Goal: Feedback & Contribution: Leave review/rating

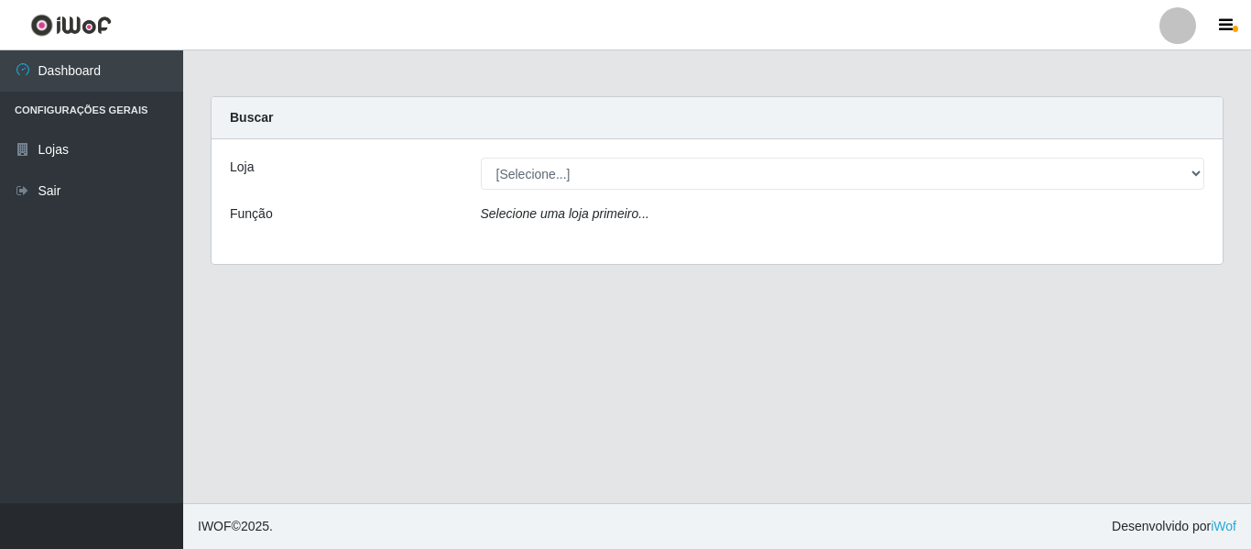
click at [646, 152] on div "Loja [Selecione...] Iskisita Atakado - Centro de Distribuição Função Selecione …" at bounding box center [717, 201] width 1011 height 125
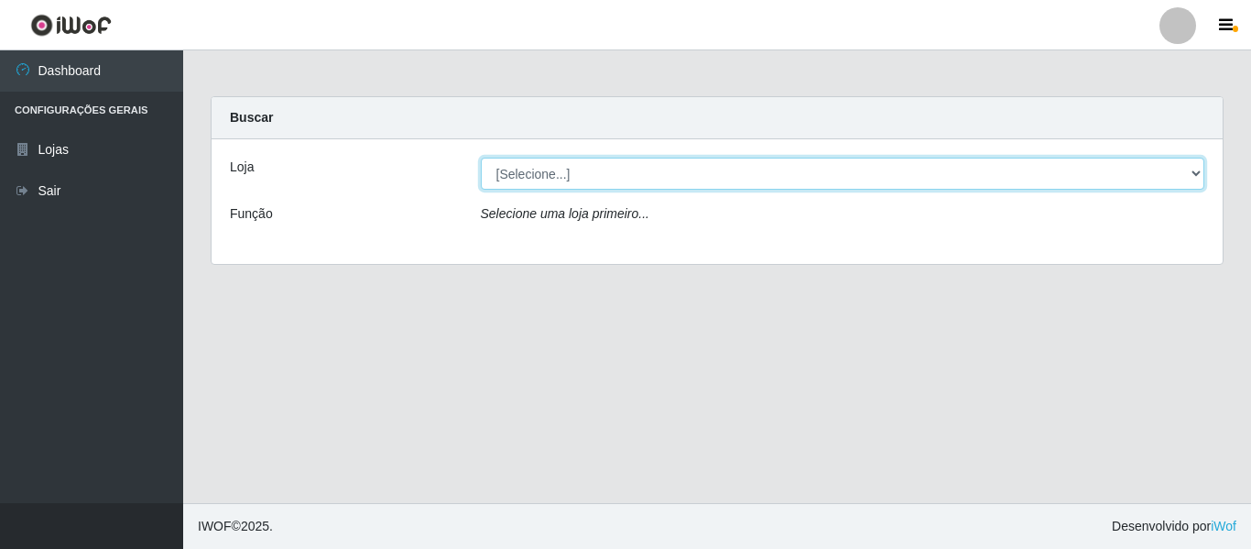
click at [647, 168] on select "[Selecione...] Iskisita Atakado - Centro de Distribuição" at bounding box center [843, 174] width 724 height 32
select select "425"
click at [481, 158] on select "[Selecione...] Iskisita Atakado - Centro de Distribuição" at bounding box center [843, 174] width 724 height 32
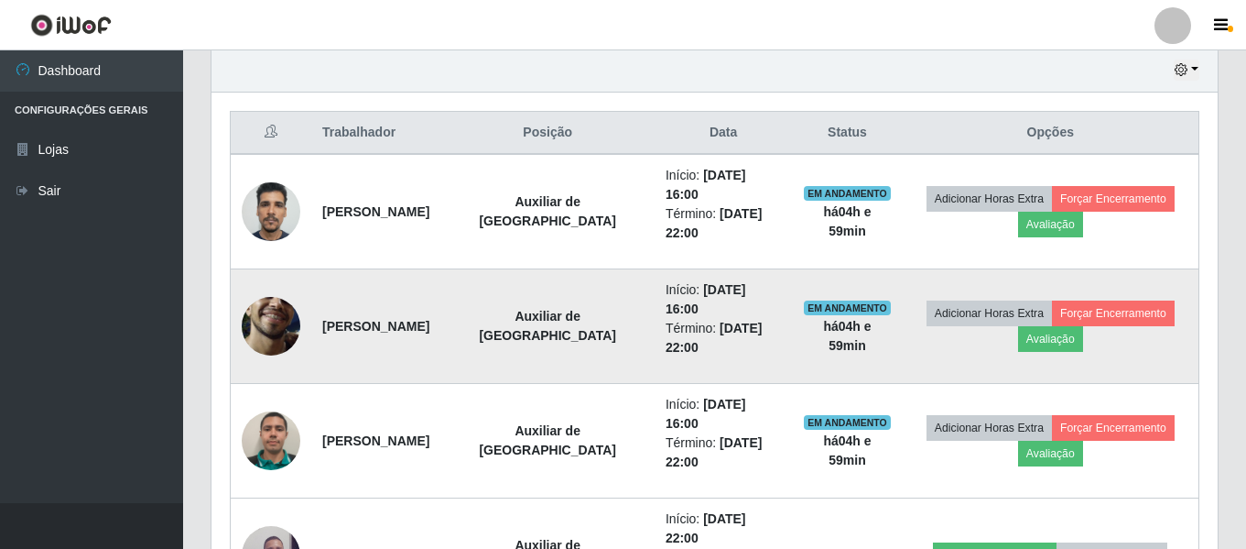
scroll to position [616, 0]
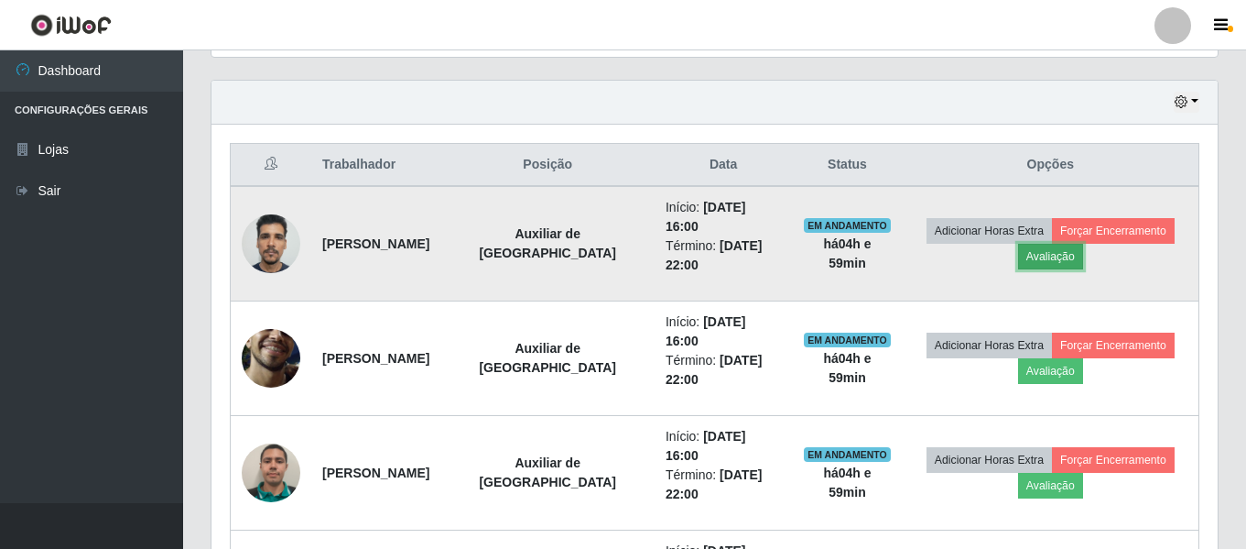
click at [1050, 253] on button "Avaliação" at bounding box center [1050, 257] width 65 height 26
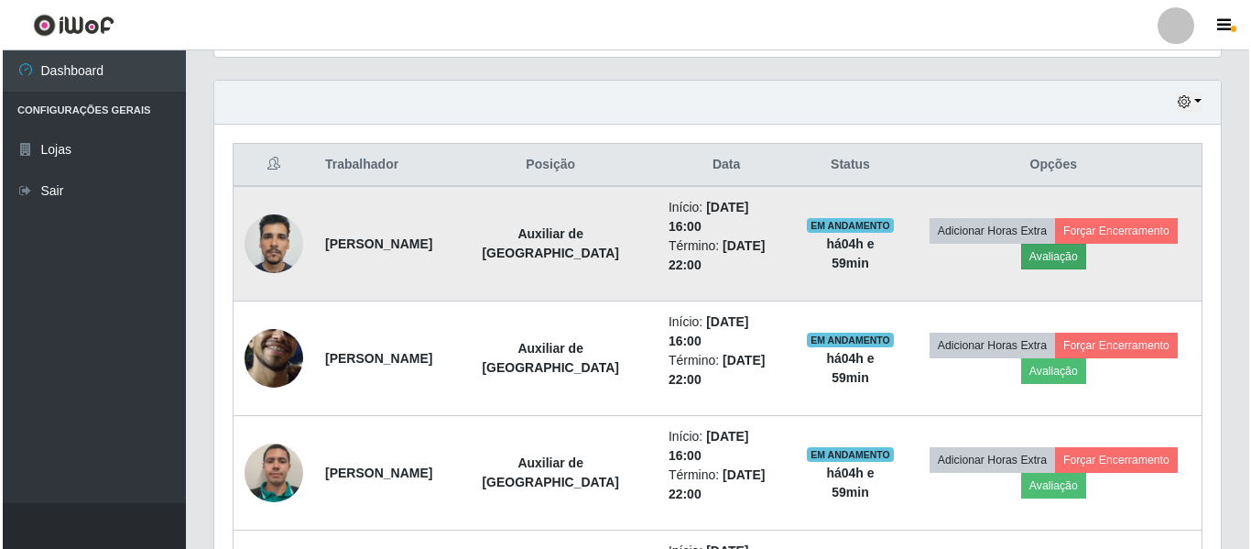
scroll to position [380, 997]
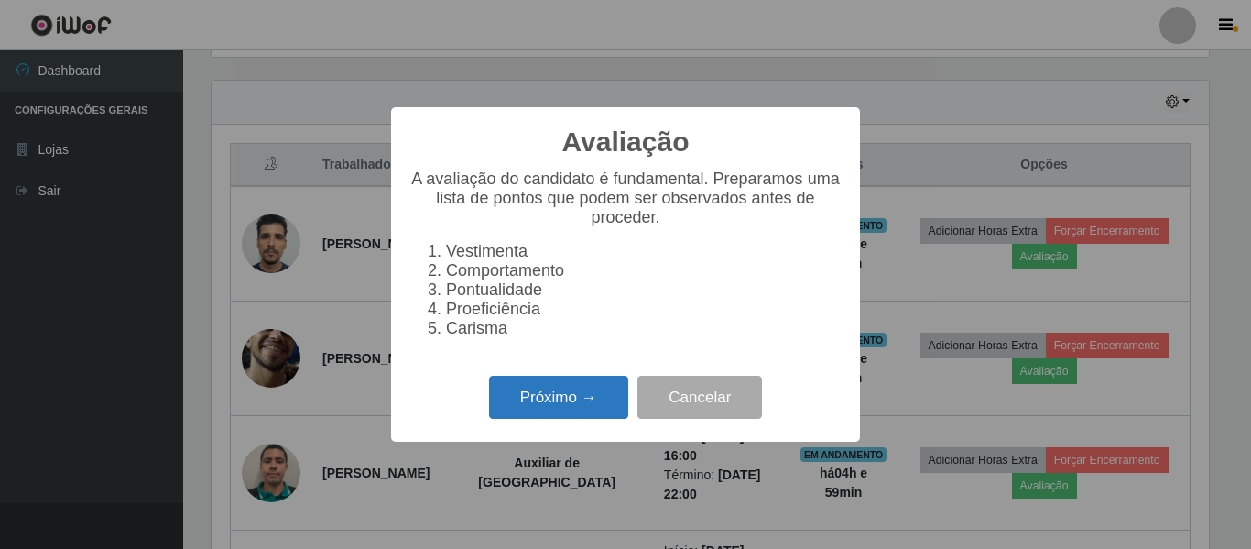
click at [558, 401] on button "Próximo →" at bounding box center [558, 396] width 139 height 43
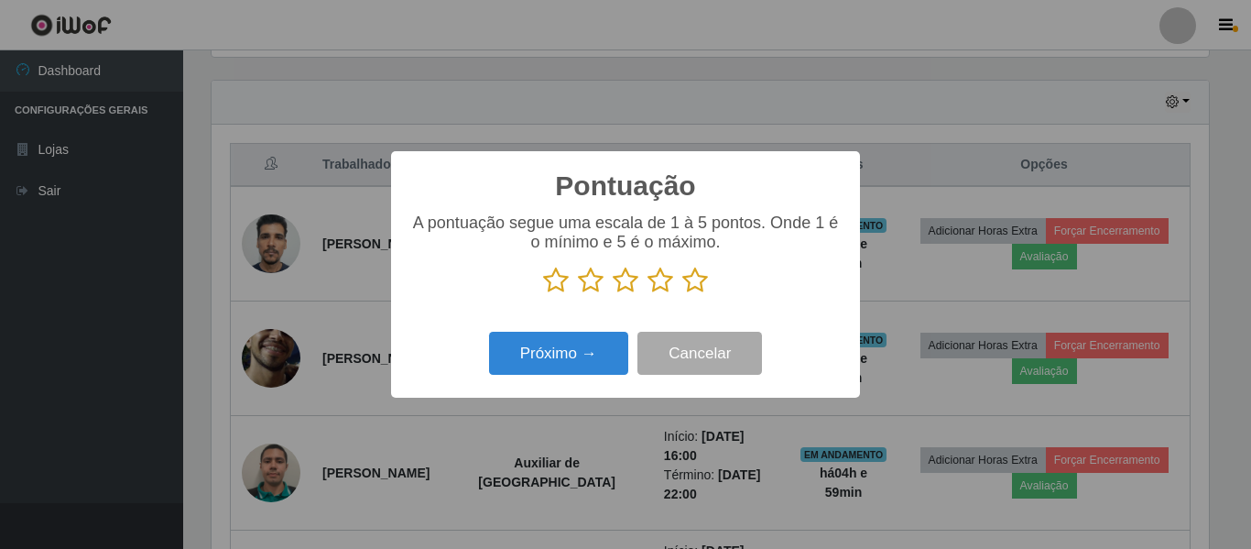
click at [658, 279] on icon at bounding box center [660, 280] width 26 height 27
click at [647, 294] on input "radio" at bounding box center [647, 294] width 0 height 0
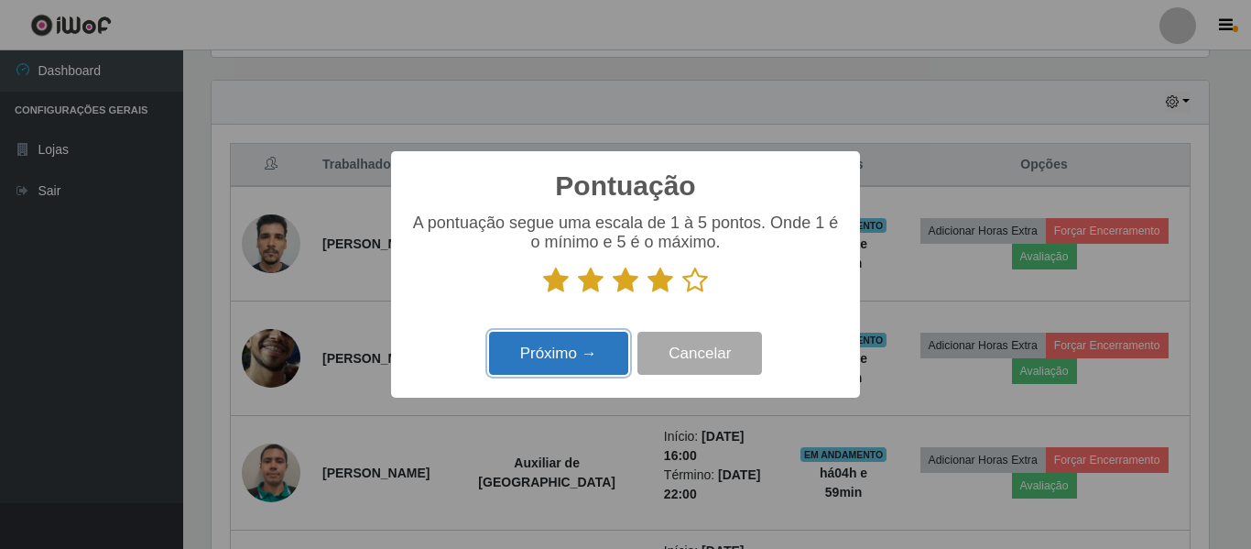
click at [607, 355] on button "Próximo →" at bounding box center [558, 353] width 139 height 43
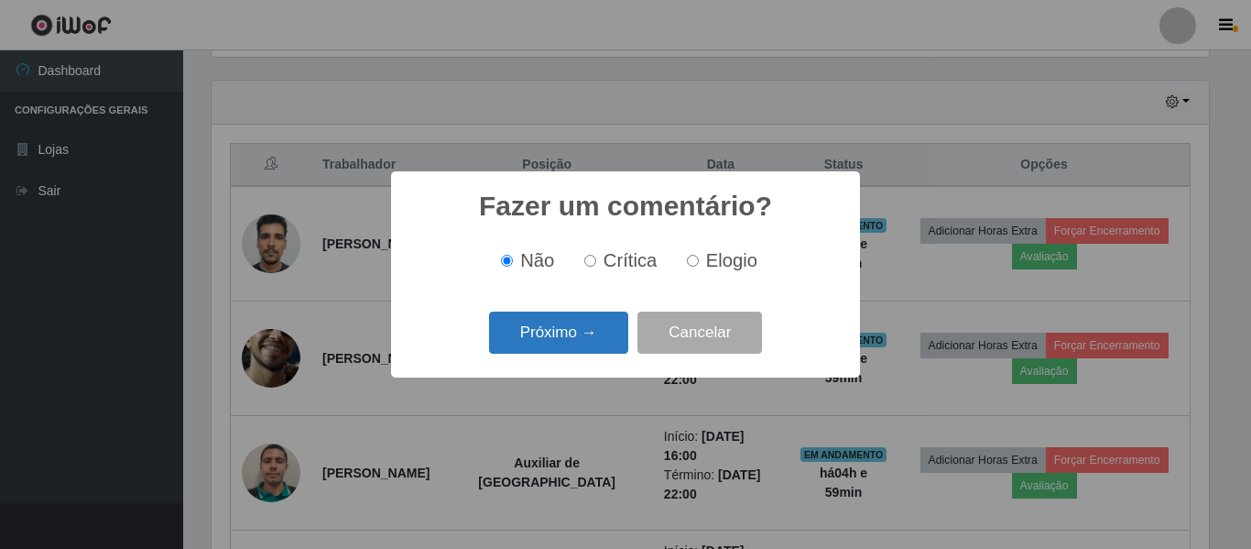
click at [580, 337] on button "Próximo →" at bounding box center [558, 332] width 139 height 43
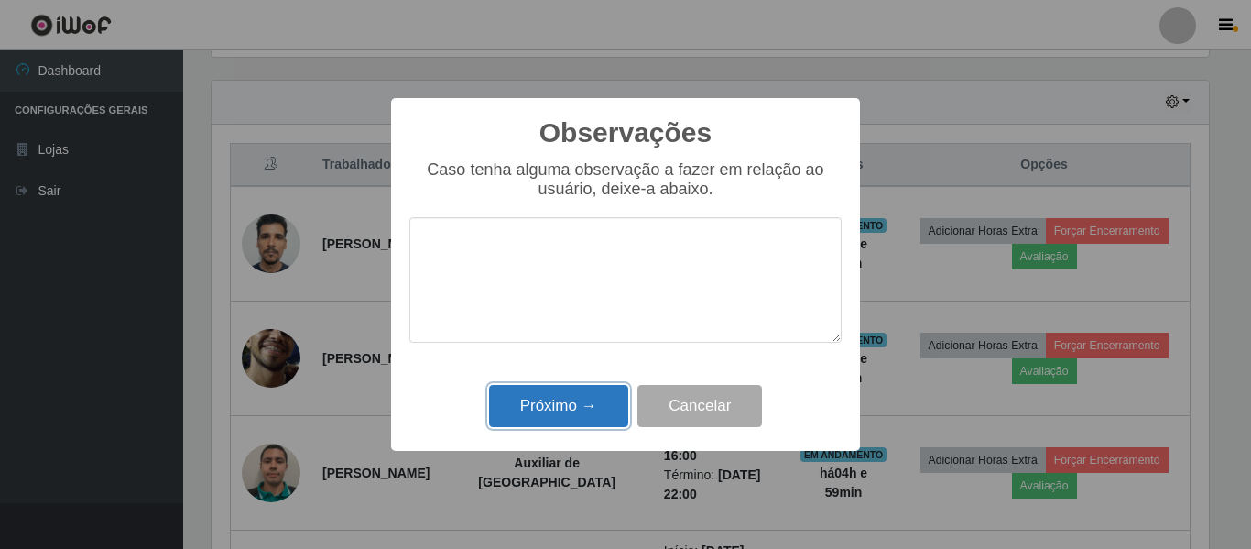
click at [608, 406] on button "Próximo →" at bounding box center [558, 406] width 139 height 43
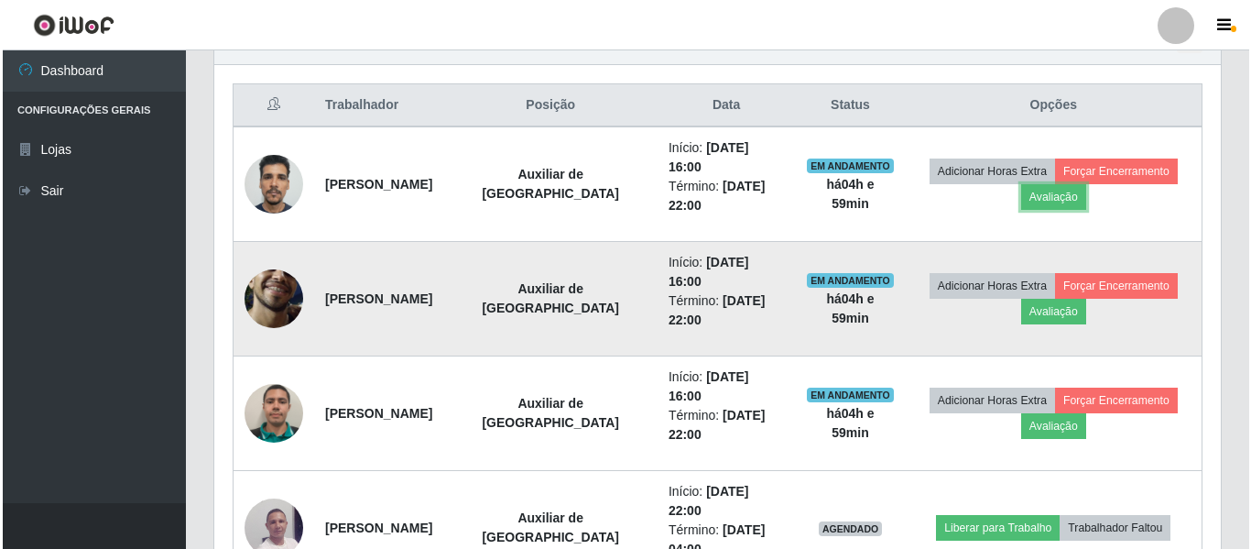
scroll to position [708, 0]
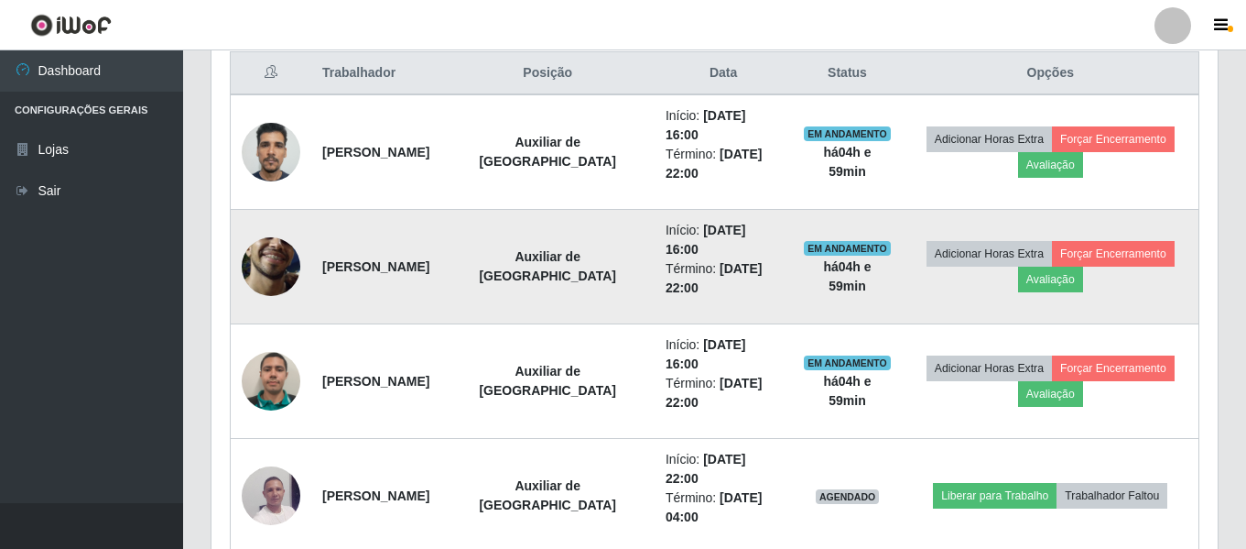
click at [267, 255] on img at bounding box center [271, 266] width 59 height 130
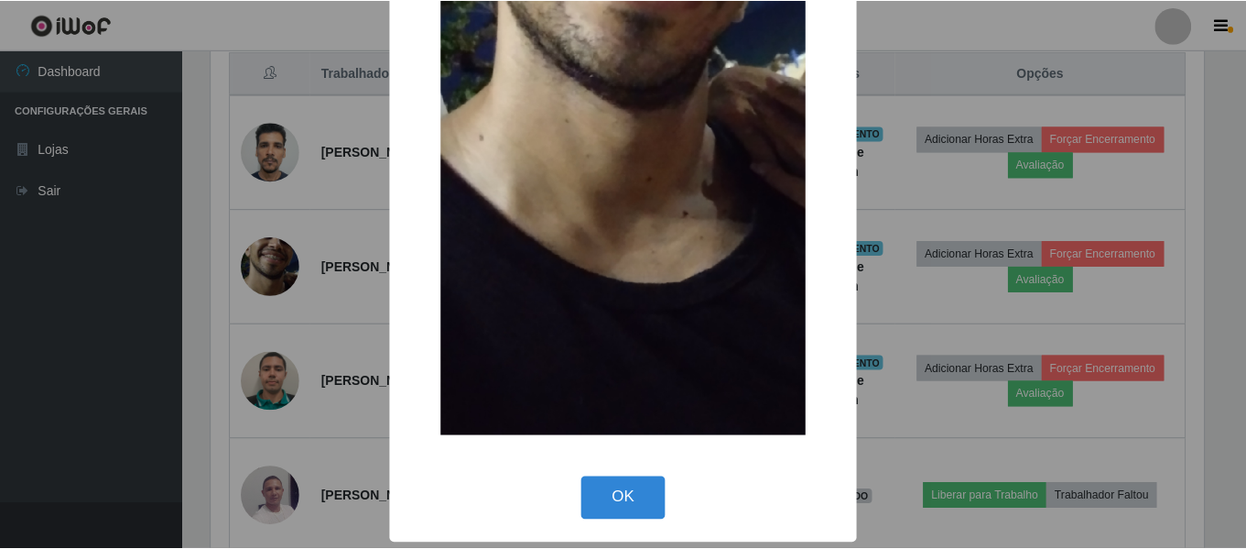
scroll to position [426, 0]
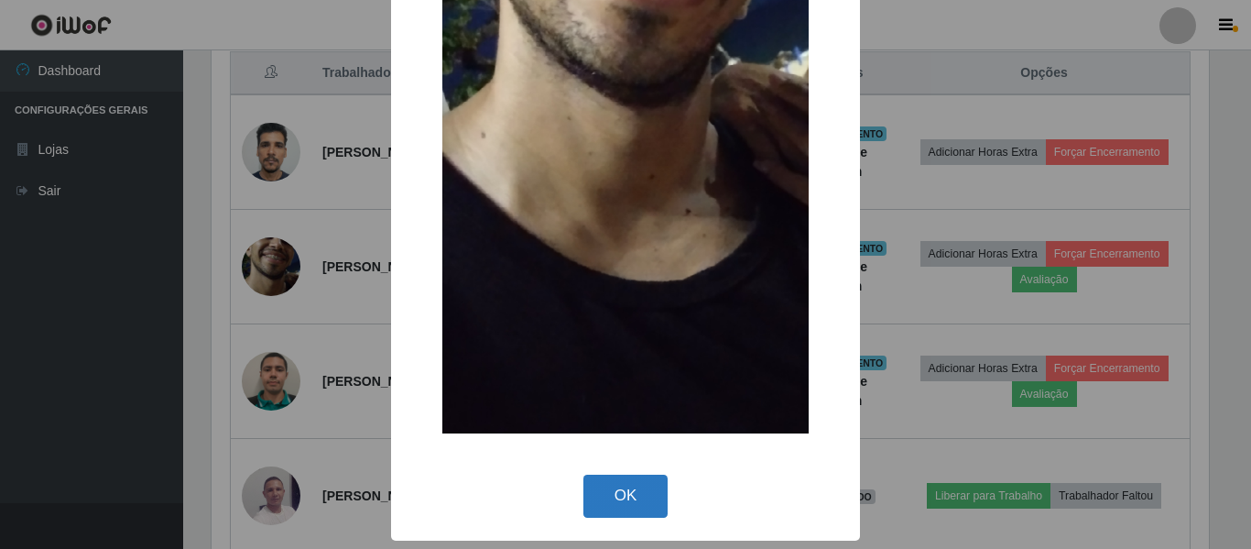
click at [618, 484] on button "OK" at bounding box center [625, 495] width 85 height 43
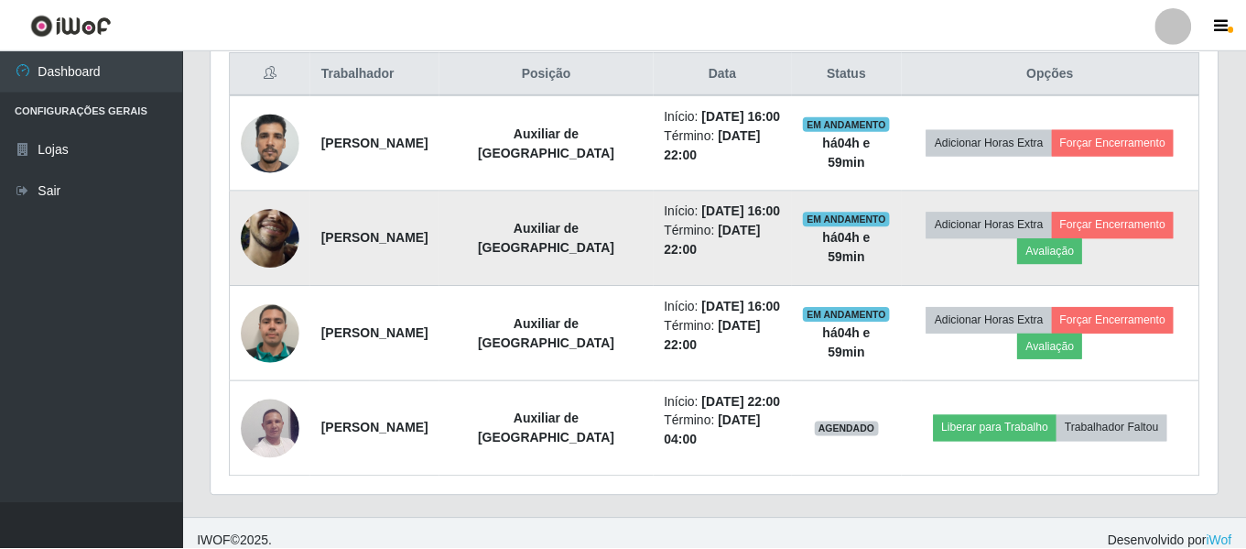
scroll to position [380, 1006]
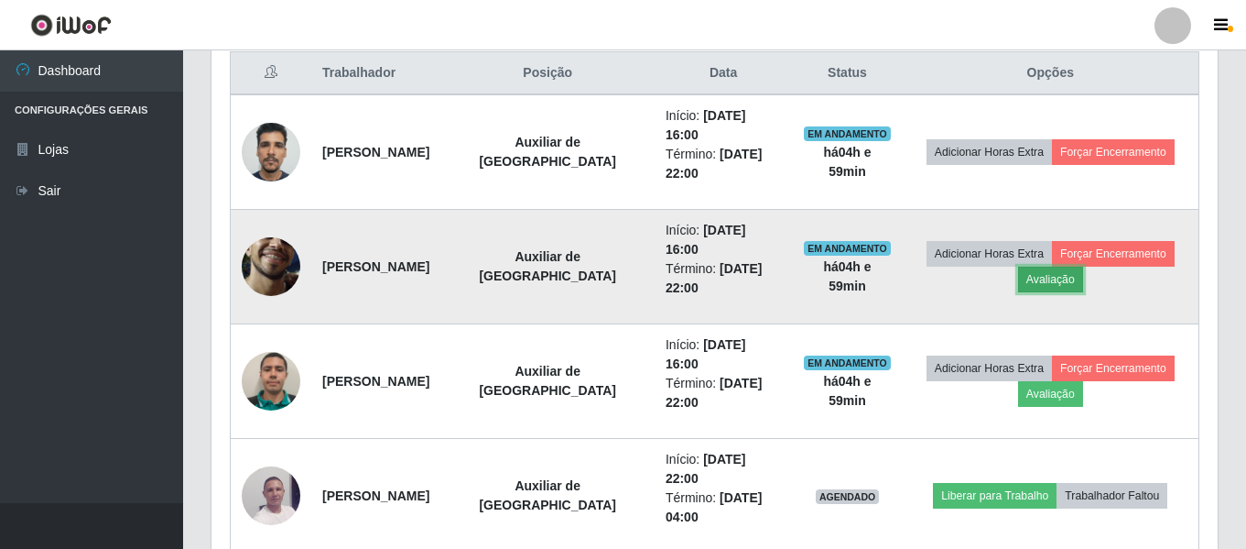
click at [1038, 275] on button "Avaliação" at bounding box center [1050, 280] width 65 height 26
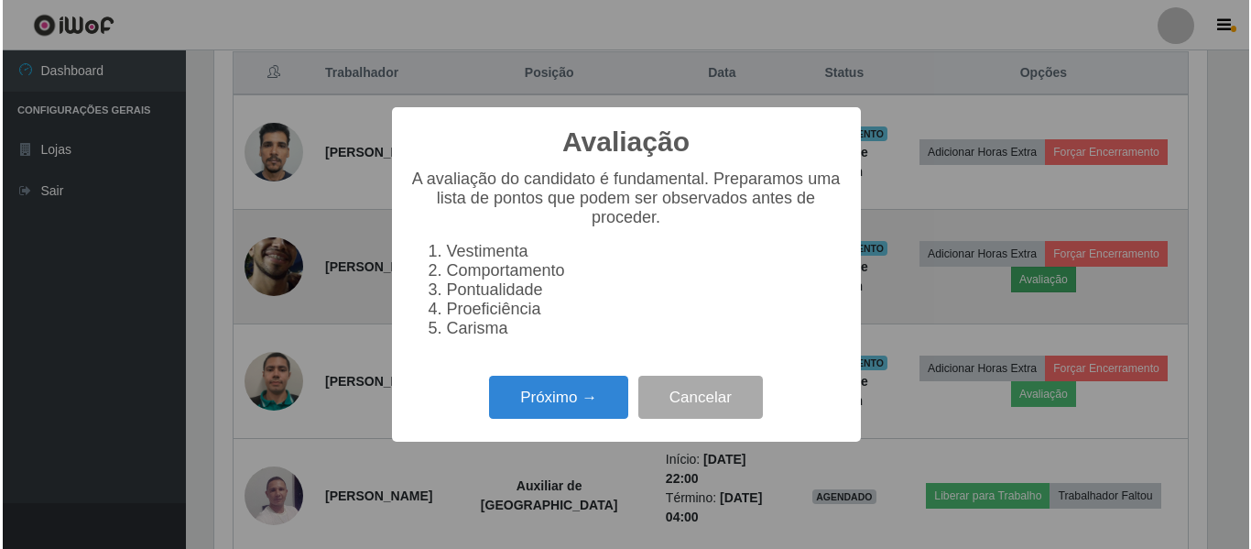
scroll to position [380, 997]
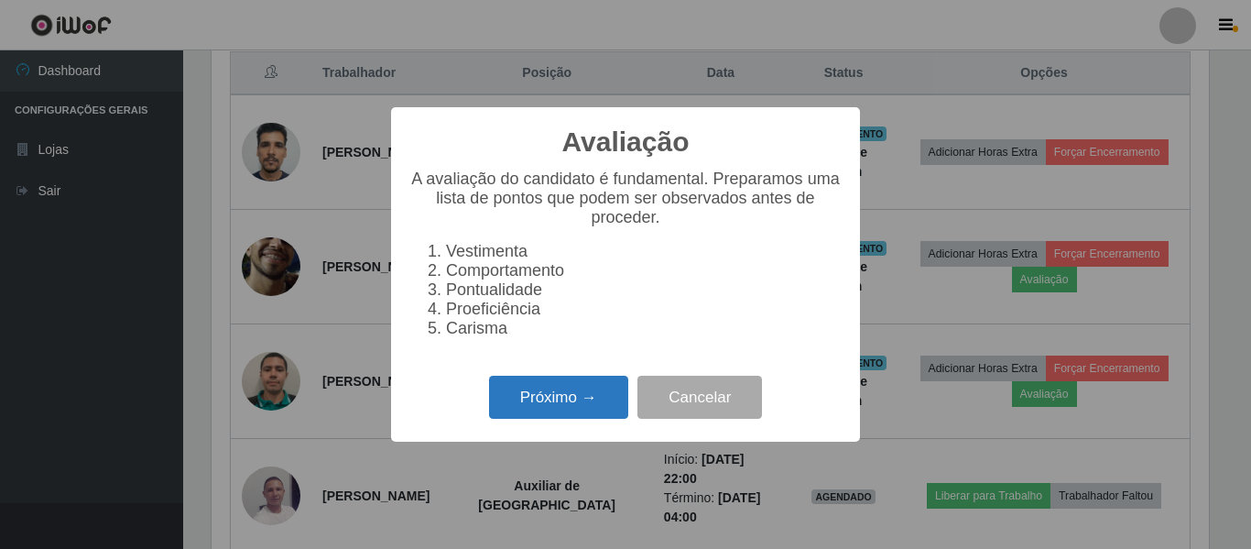
click at [554, 414] on button "Próximo →" at bounding box center [558, 396] width 139 height 43
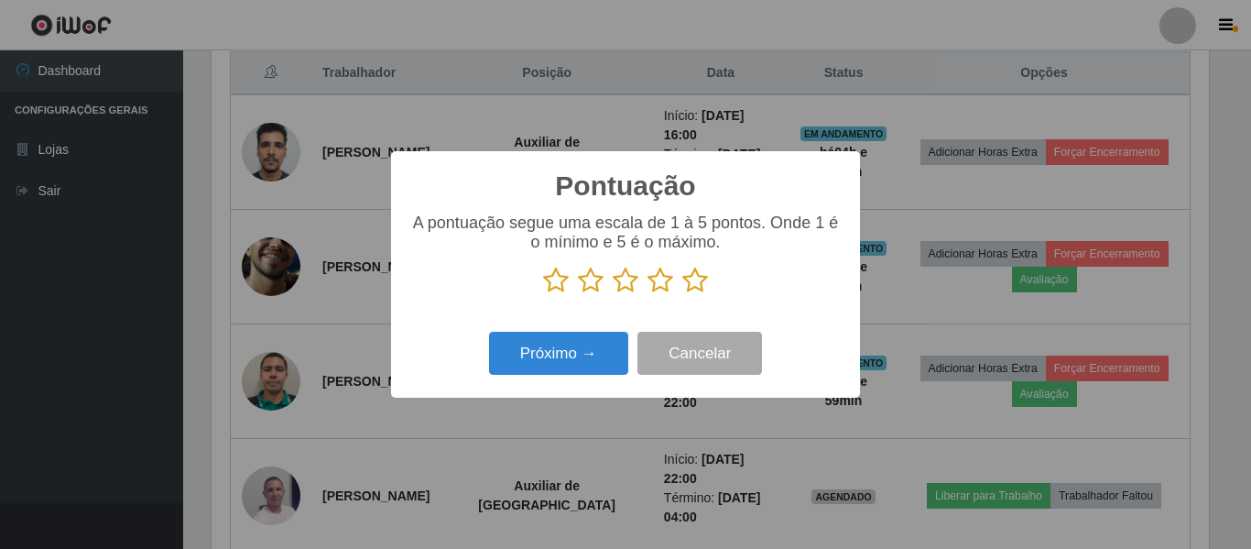
scroll to position [915432, 914815]
click at [563, 277] on icon at bounding box center [556, 280] width 26 height 27
click at [543, 294] on input "radio" at bounding box center [543, 294] width 0 height 0
click at [558, 350] on button "Próximo →" at bounding box center [558, 353] width 139 height 43
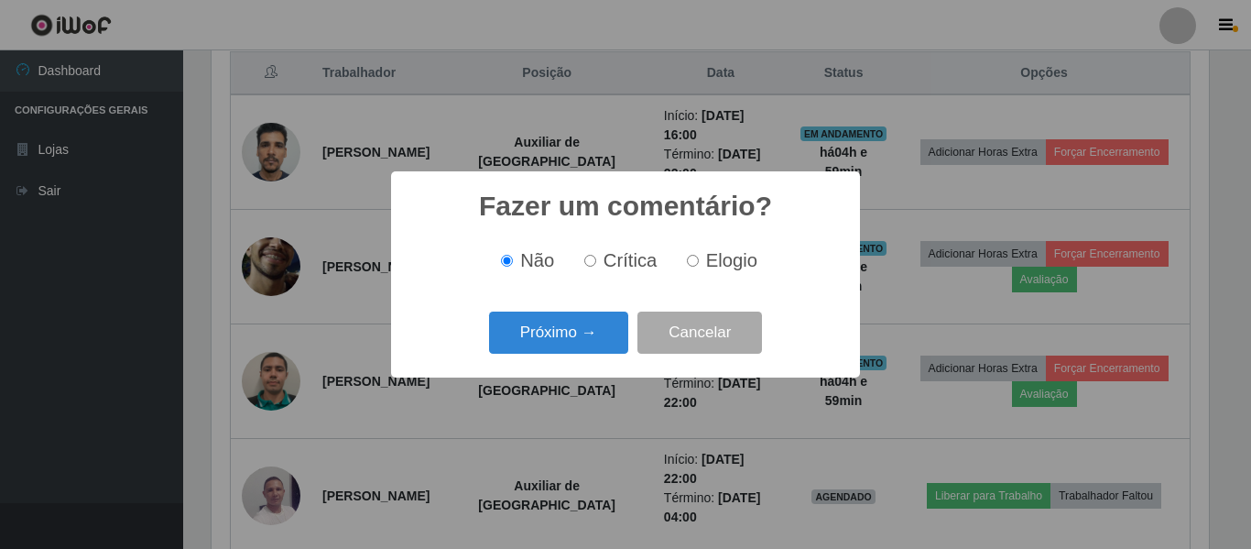
click at [604, 285] on div "Não Crítica Elogio" at bounding box center [625, 261] width 432 height 54
click at [608, 262] on span "Crítica" at bounding box center [631, 260] width 54 height 20
click at [596, 262] on input "Crítica" at bounding box center [590, 261] width 12 height 12
radio input "true"
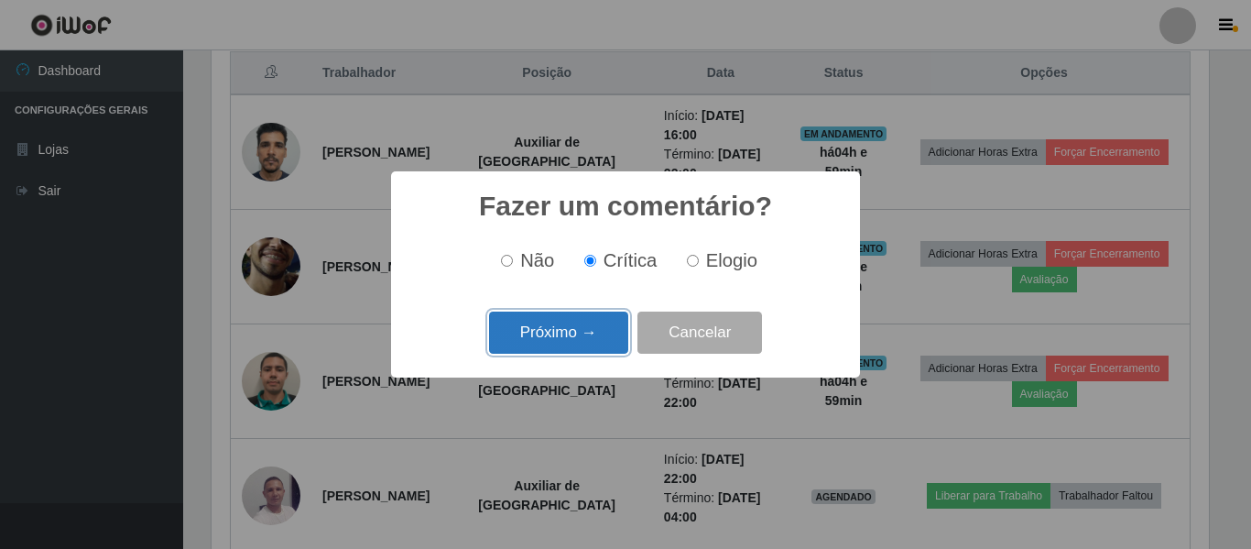
click at [585, 333] on button "Próximo →" at bounding box center [558, 332] width 139 height 43
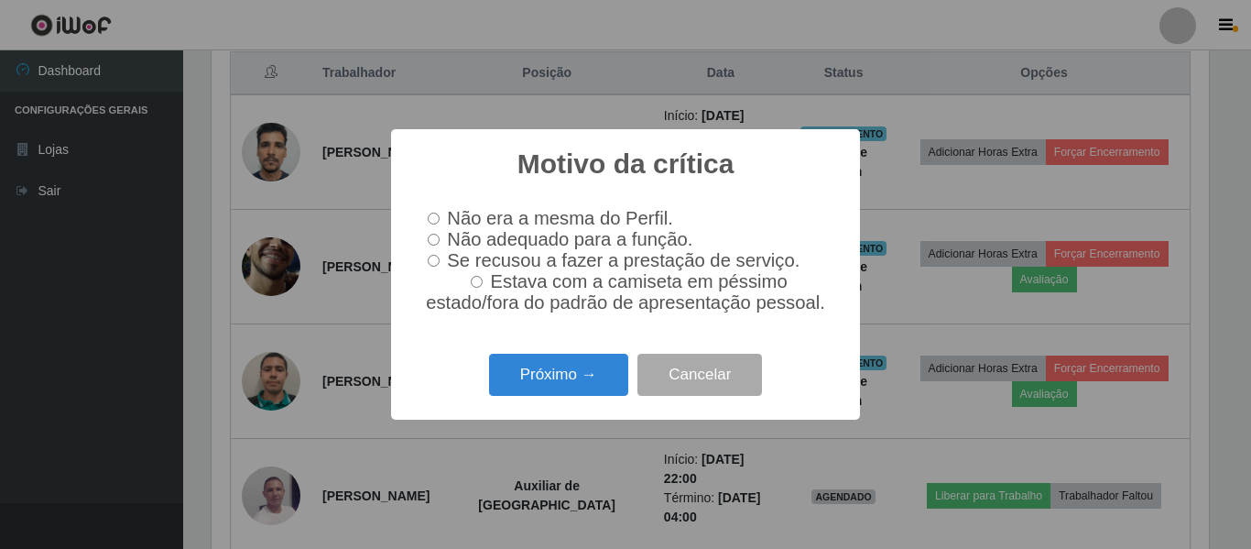
click at [475, 238] on span "Não adequado para a função." at bounding box center [569, 239] width 245 height 20
click at [440, 238] on input "Não adequado para a função." at bounding box center [434, 240] width 12 height 12
radio input "true"
click at [590, 375] on button "Próximo →" at bounding box center [558, 375] width 139 height 43
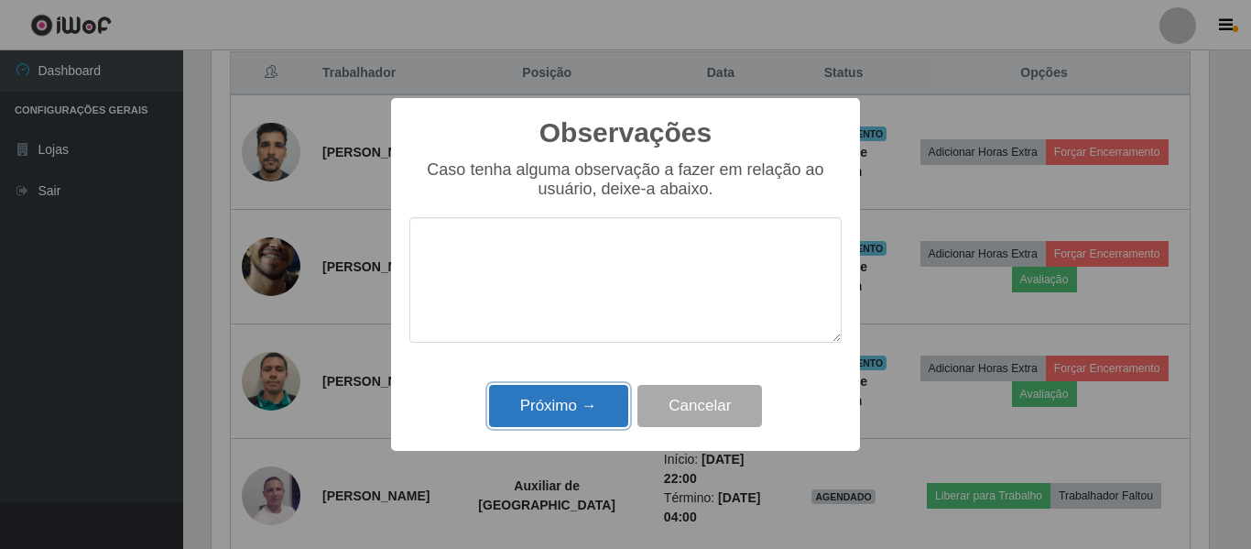
click at [565, 405] on button "Próximo →" at bounding box center [558, 406] width 139 height 43
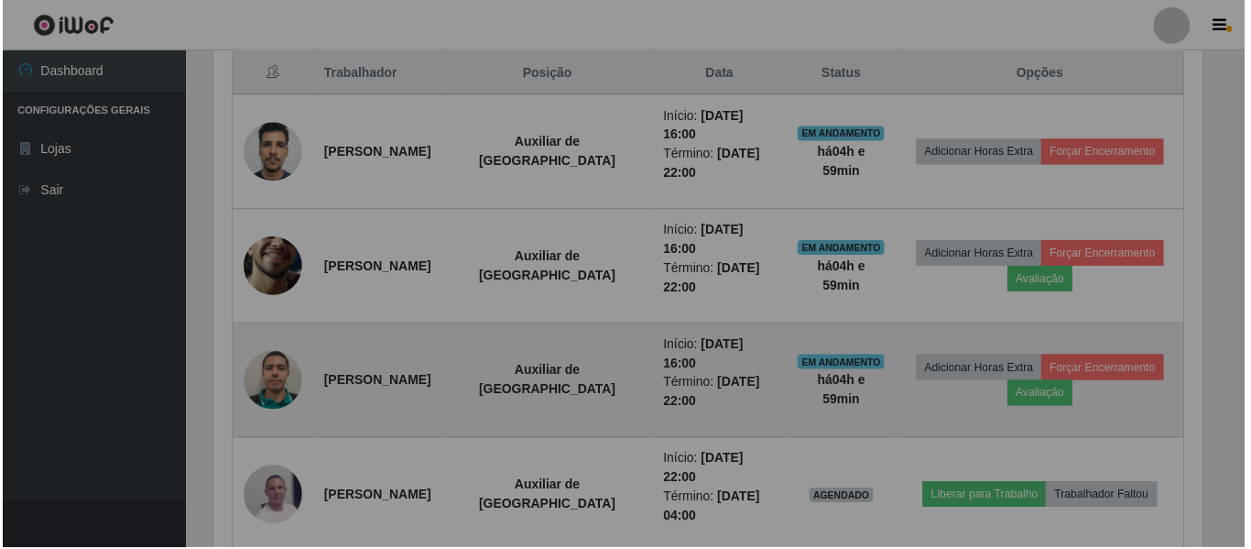
scroll to position [380, 1006]
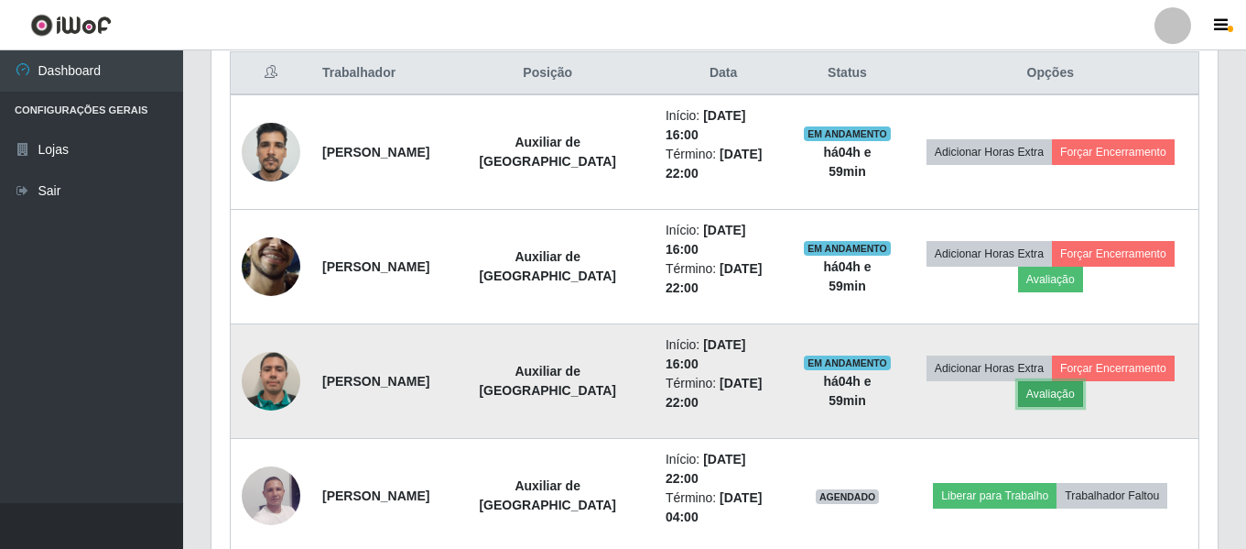
click at [1050, 397] on button "Avaliação" at bounding box center [1050, 394] width 65 height 26
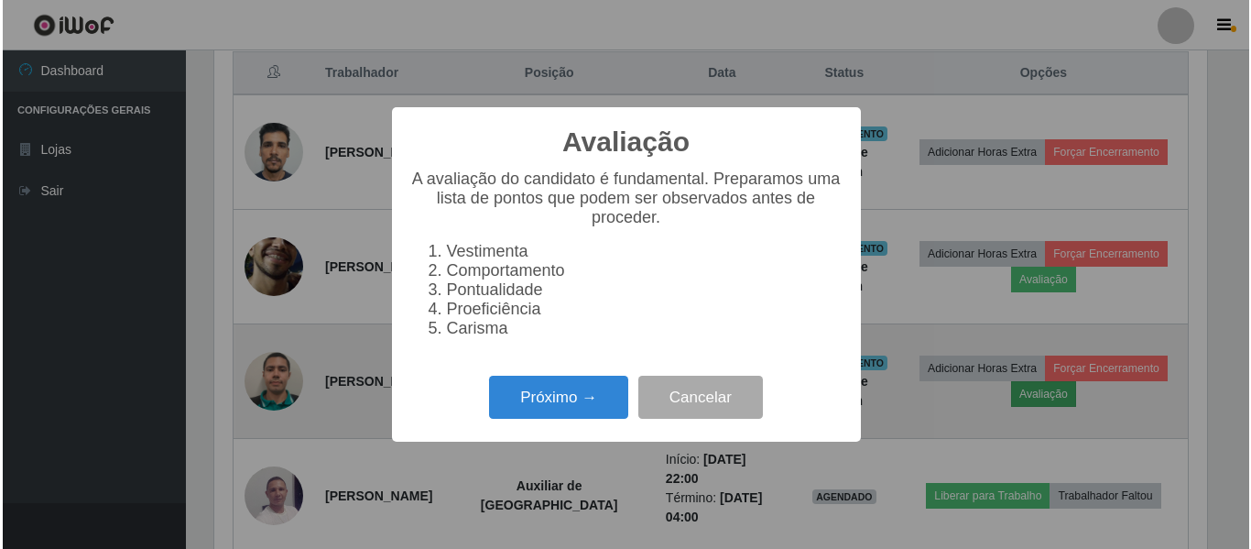
scroll to position [380, 997]
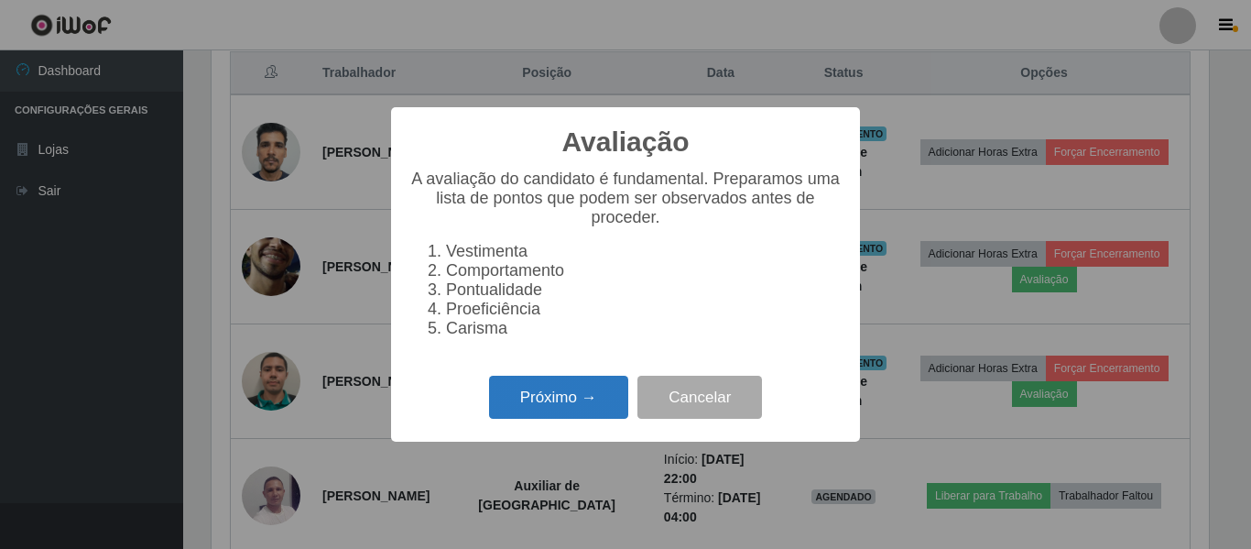
click at [572, 396] on button "Próximo →" at bounding box center [558, 396] width 139 height 43
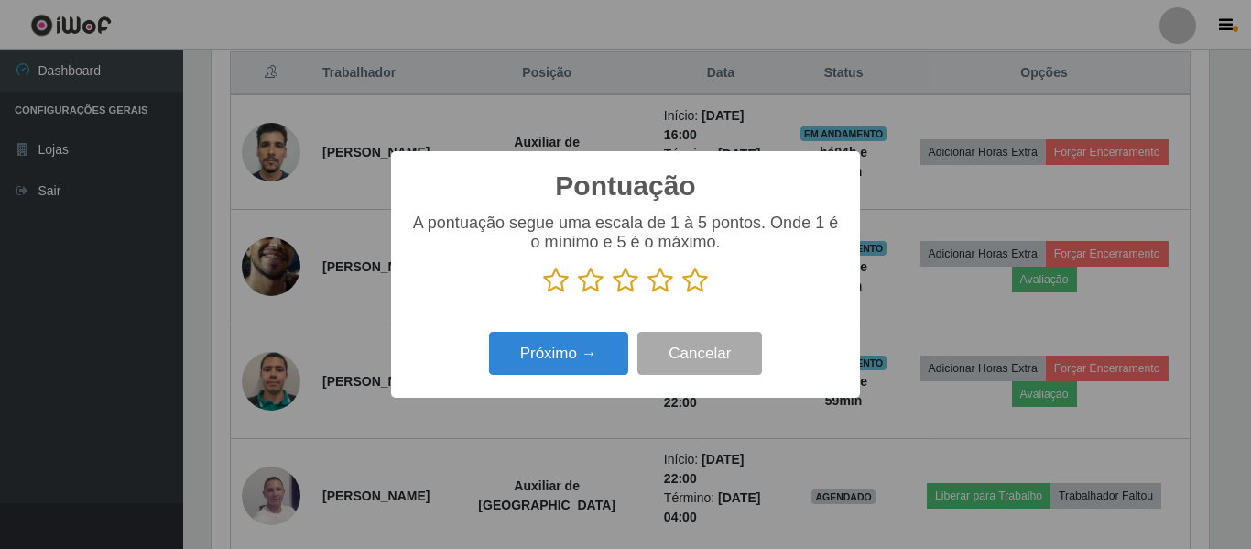
scroll to position [915432, 914815]
click at [697, 288] on icon at bounding box center [695, 280] width 26 height 27
click at [682, 294] on input "radio" at bounding box center [682, 294] width 0 height 0
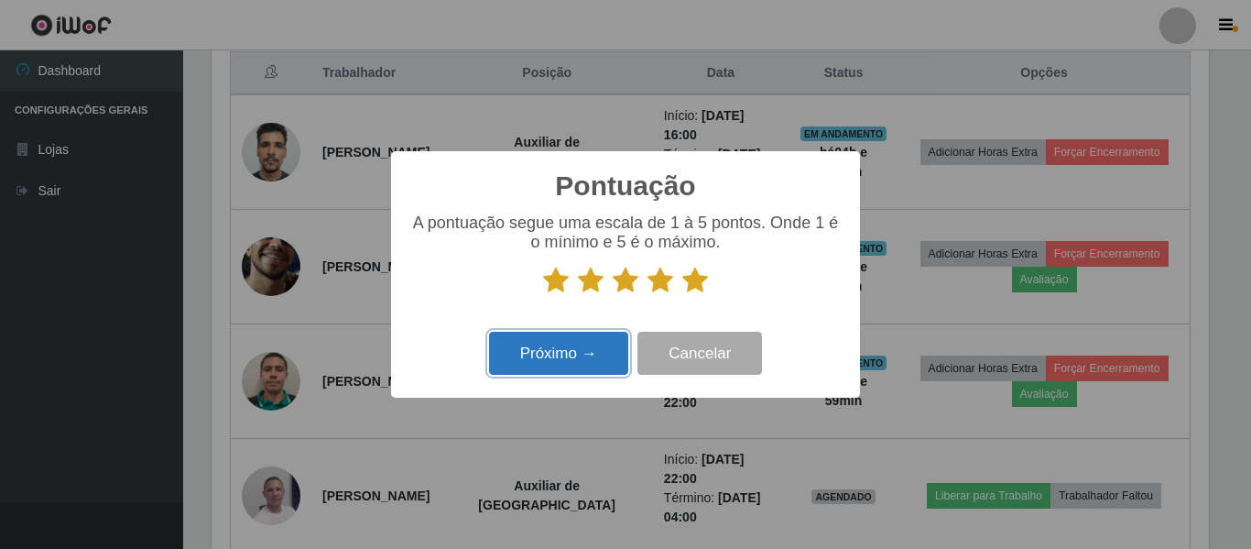
click at [573, 344] on button "Próximo →" at bounding box center [558, 353] width 139 height 43
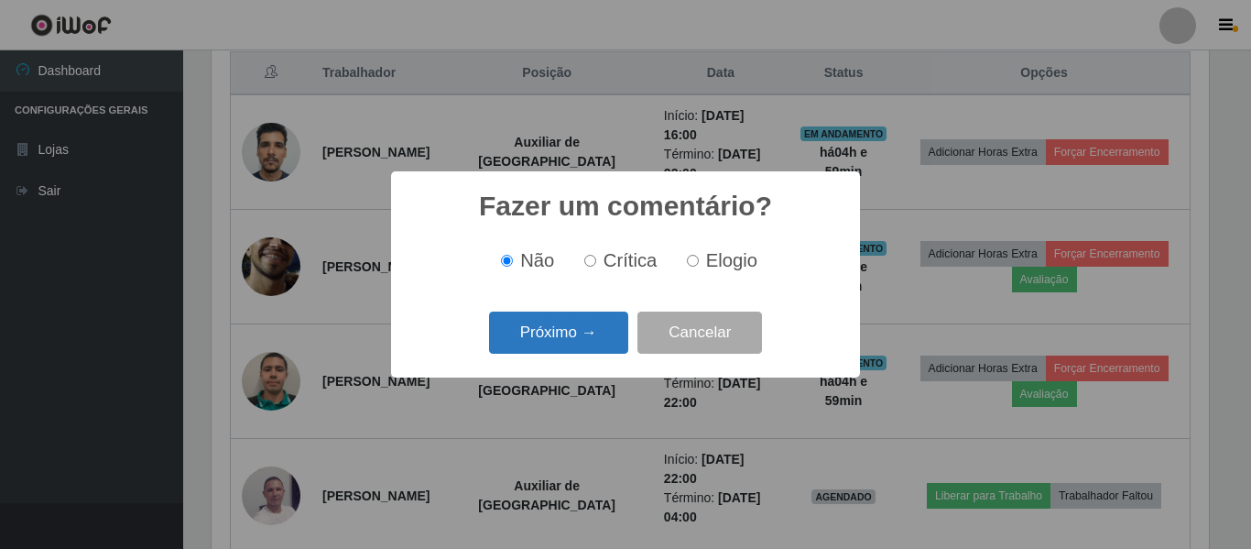
click at [601, 327] on button "Próximo →" at bounding box center [558, 332] width 139 height 43
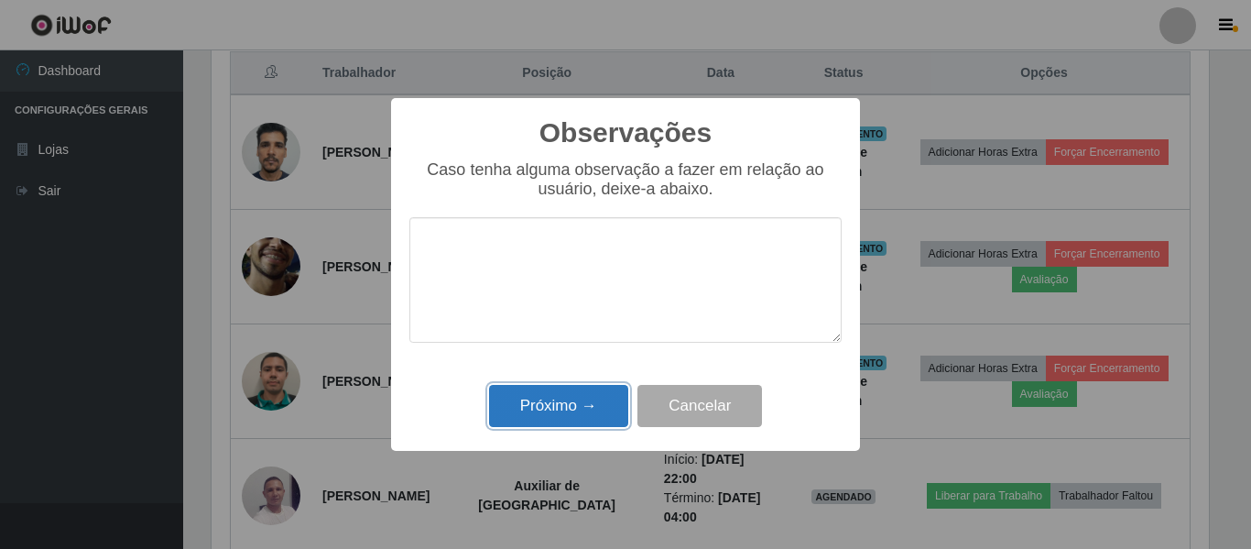
click at [565, 409] on button "Próximo →" at bounding box center [558, 406] width 139 height 43
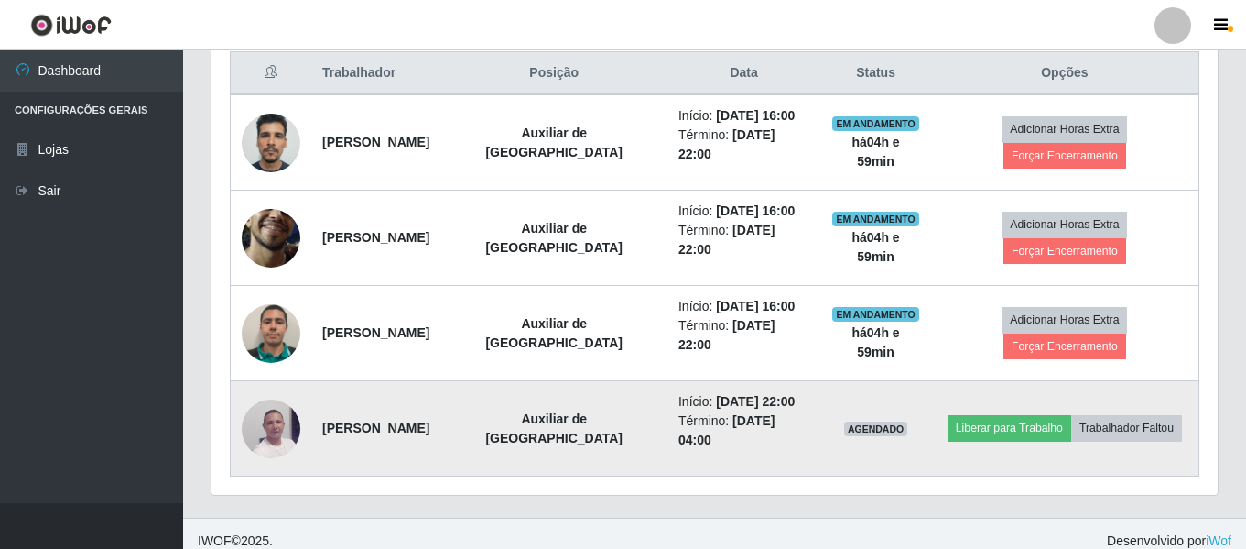
click at [280, 436] on img at bounding box center [271, 428] width 59 height 78
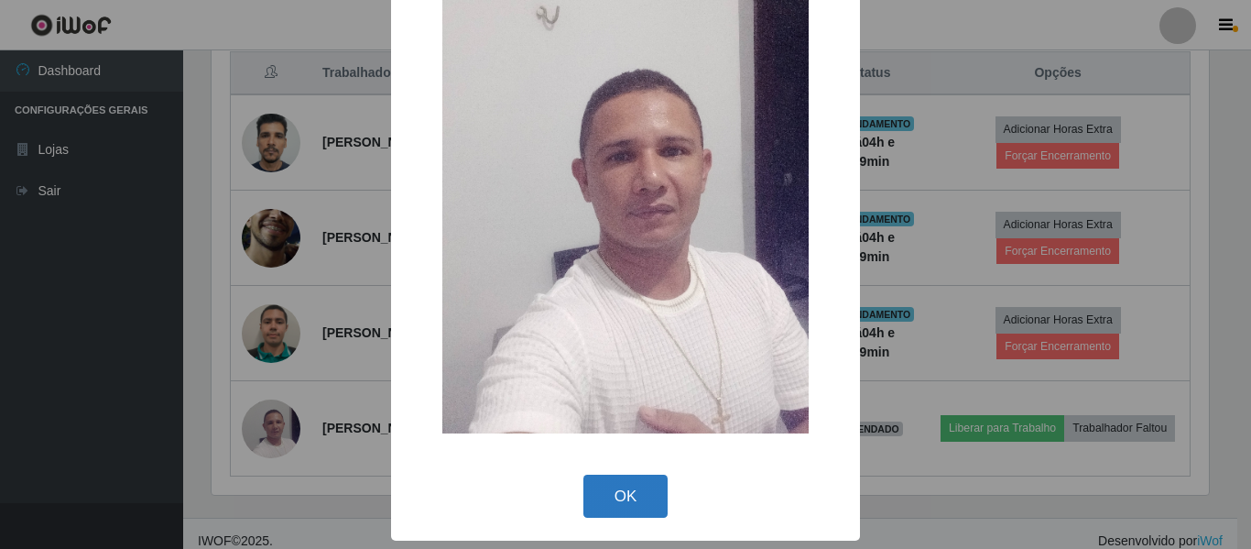
click at [619, 484] on button "OK" at bounding box center [625, 495] width 85 height 43
